Goal: Transaction & Acquisition: Purchase product/service

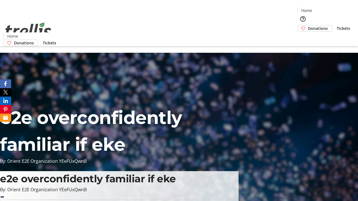
click at [308, 25] on span "Donations" at bounding box center [318, 28] width 20 height 6
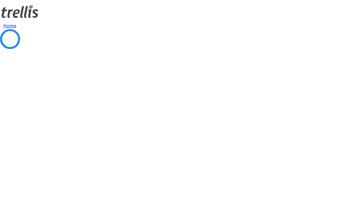
select select "CA"
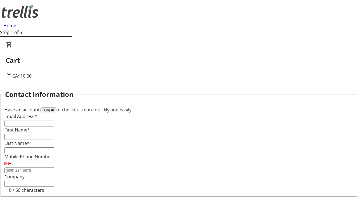
click at [56, 107] on button "Log in" at bounding box center [49, 110] width 15 height 6
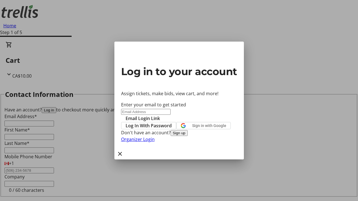
click at [172, 122] on span "Log In With Password" at bounding box center [148, 125] width 46 height 7
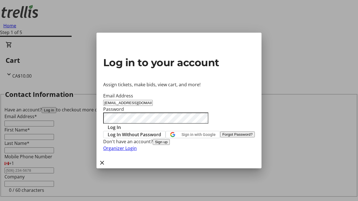
type input "[EMAIL_ADDRESS][DOMAIN_NAME]"
click at [121, 124] on span "Log In" at bounding box center [114, 127] width 13 height 7
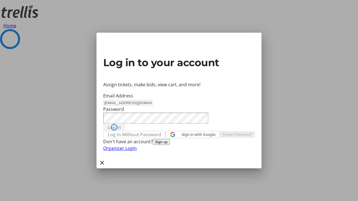
select select "CA"
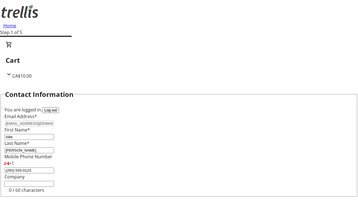
type input "[STREET_ADDRESS][PERSON_NAME]"
type input "Kelowna"
select select "BC"
type input "Kelowna"
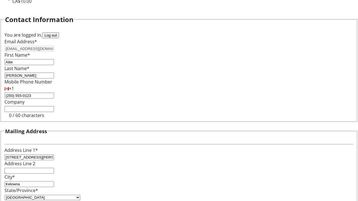
type input "V1Y 0C2"
